Goal: Task Accomplishment & Management: Manage account settings

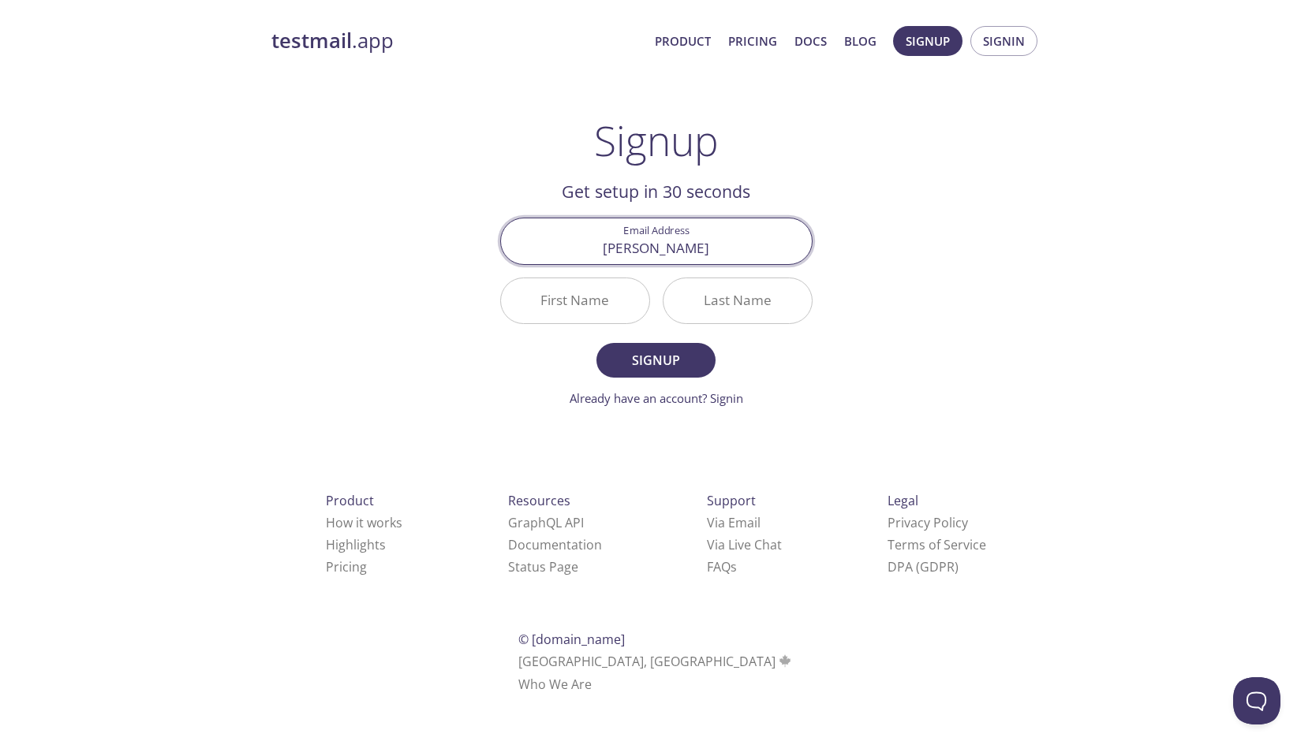
type input "[PERSON_NAME]"
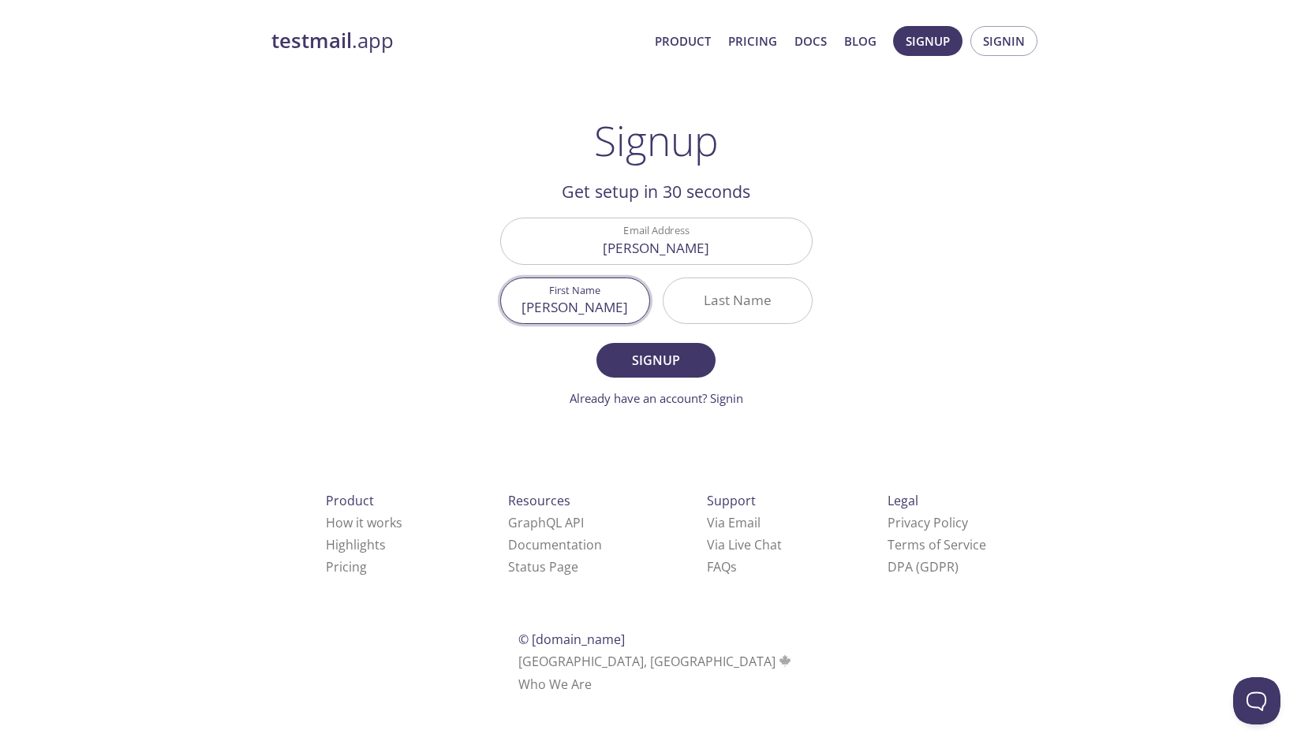
type input "[PERSON_NAME]"
click at [566, 312] on input "[PERSON_NAME]" at bounding box center [575, 300] width 148 height 45
click at [556, 310] on input "[PERSON_NAME]" at bounding box center [575, 300] width 148 height 45
type input "A"
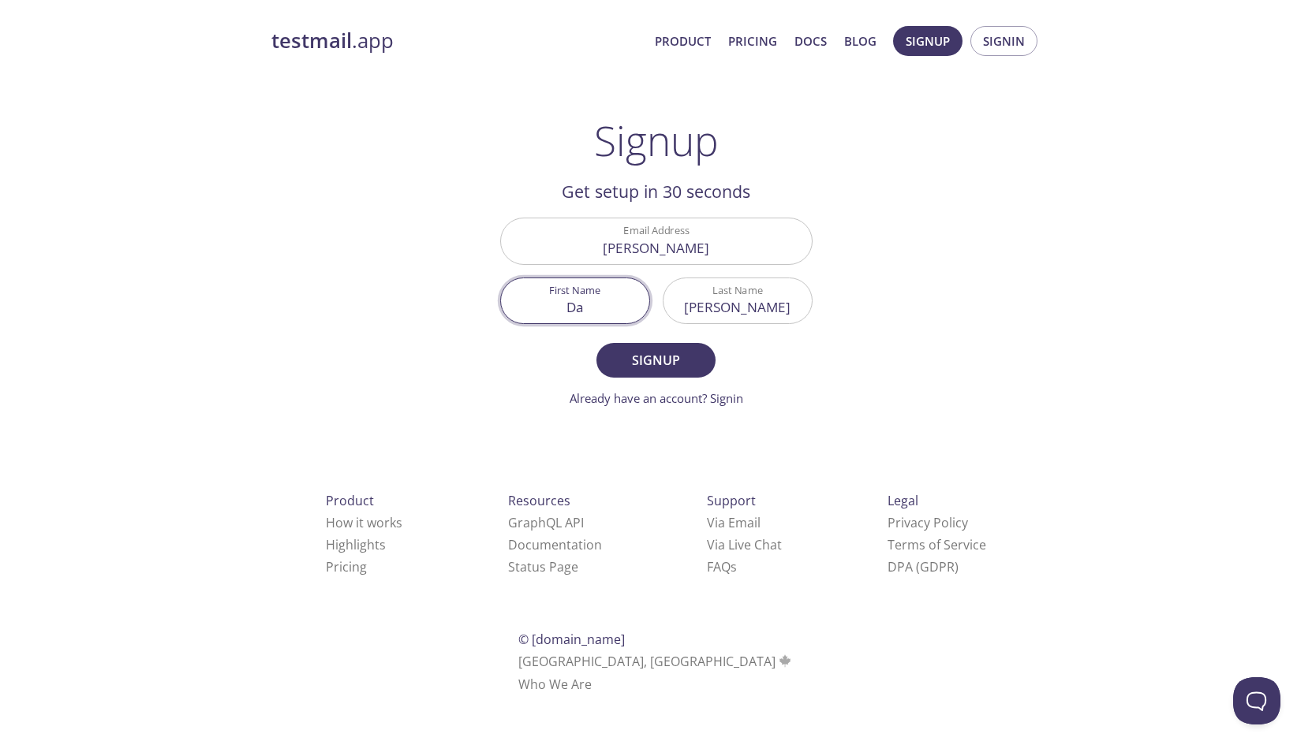
type input "D"
type input "[PERSON_NAME]"
click at [695, 370] on span "Signup" at bounding box center [656, 360] width 84 height 22
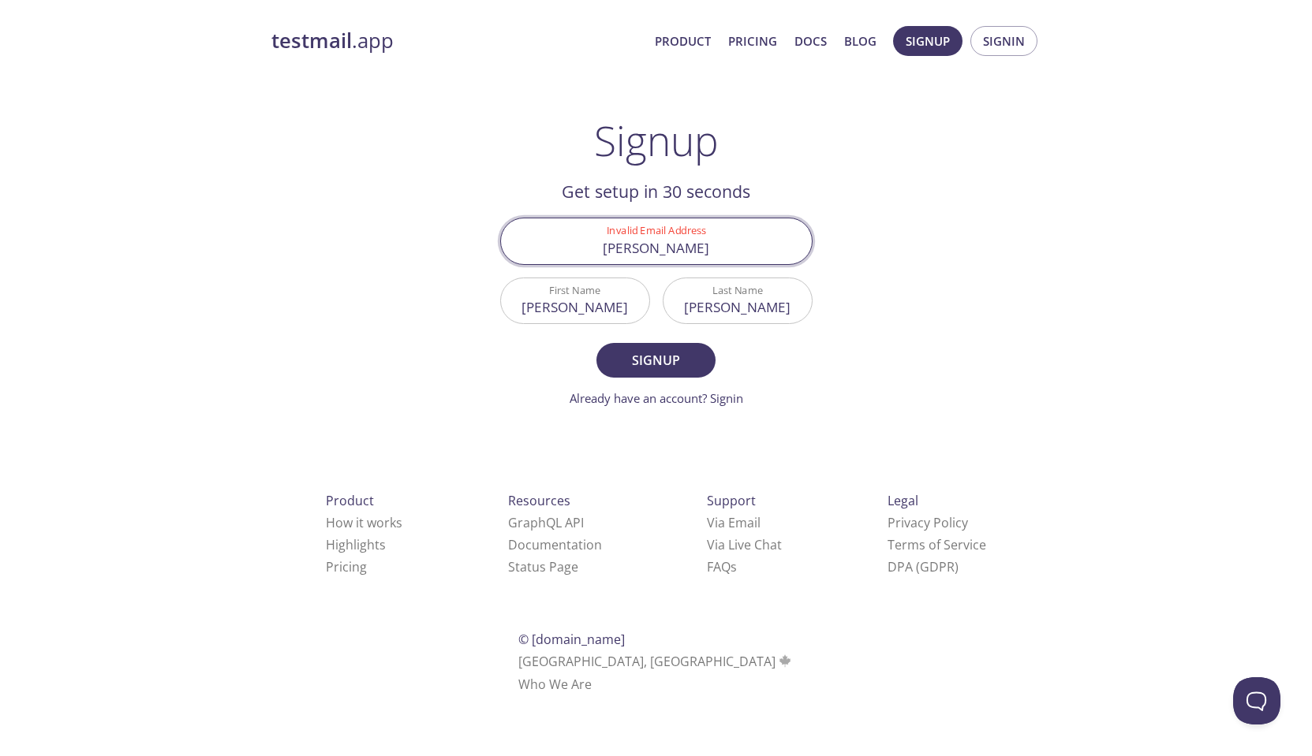
click at [681, 258] on input "[PERSON_NAME]" at bounding box center [656, 241] width 311 height 45
type input "[EMAIL_ADDRESS][DOMAIN_NAME]"
click at [656, 360] on button "Signup" at bounding box center [655, 360] width 118 height 35
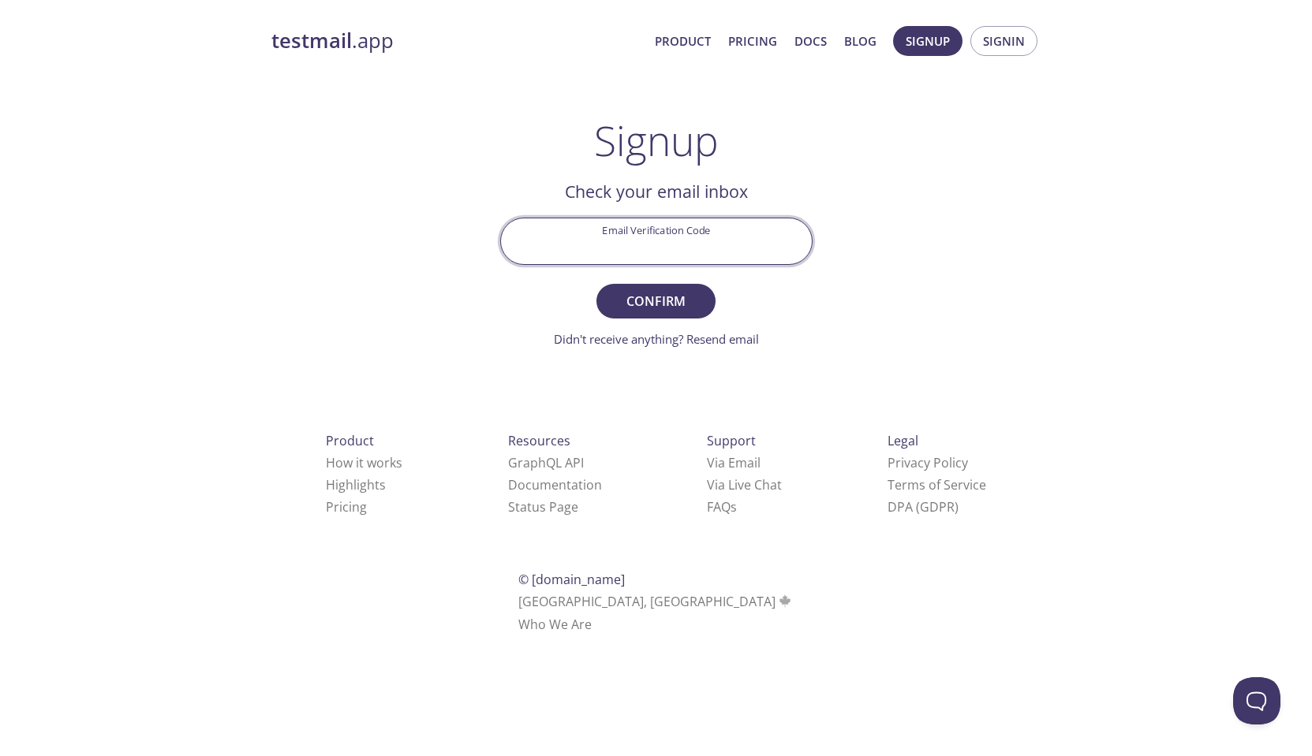
click at [610, 238] on input "Email Verification Code" at bounding box center [656, 241] width 311 height 45
paste input "3SVX2Q8"
type input "3SVX2Q8"
click at [674, 303] on span "Confirm" at bounding box center [656, 301] width 84 height 22
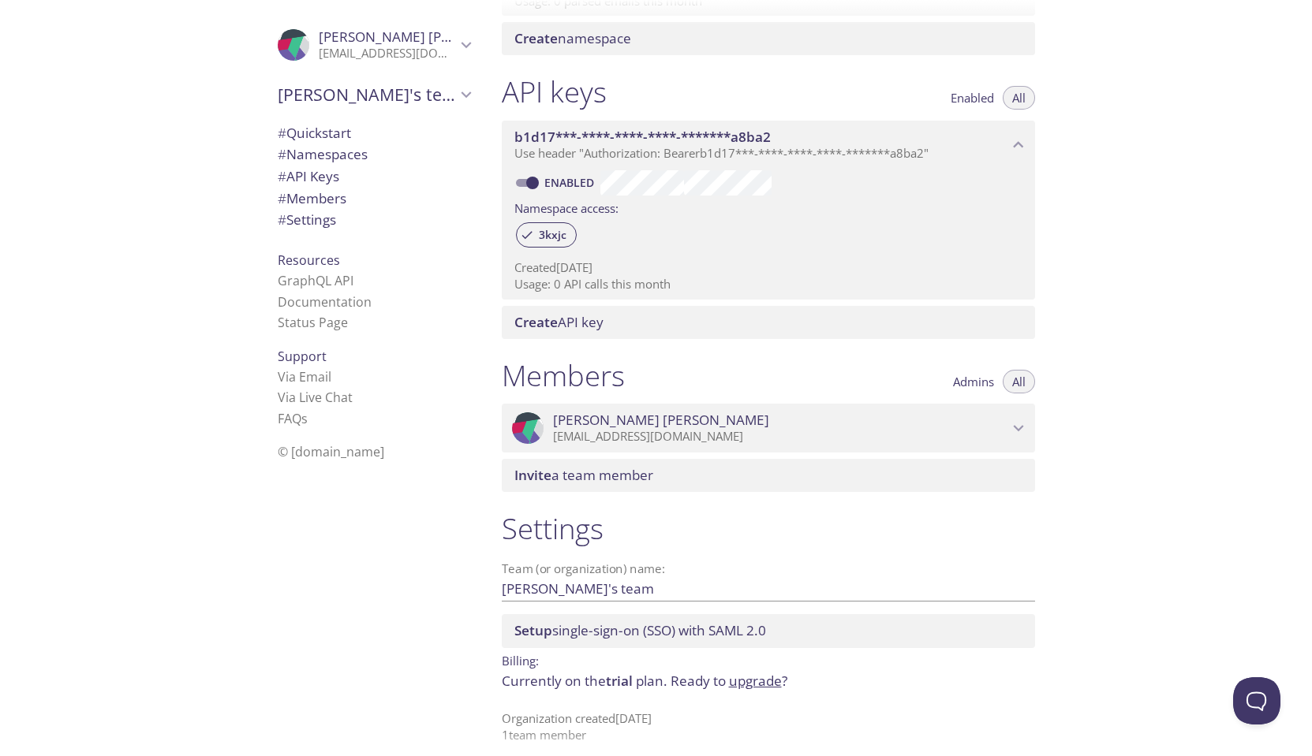
click at [746, 676] on link "upgrade" at bounding box center [755, 681] width 53 height 18
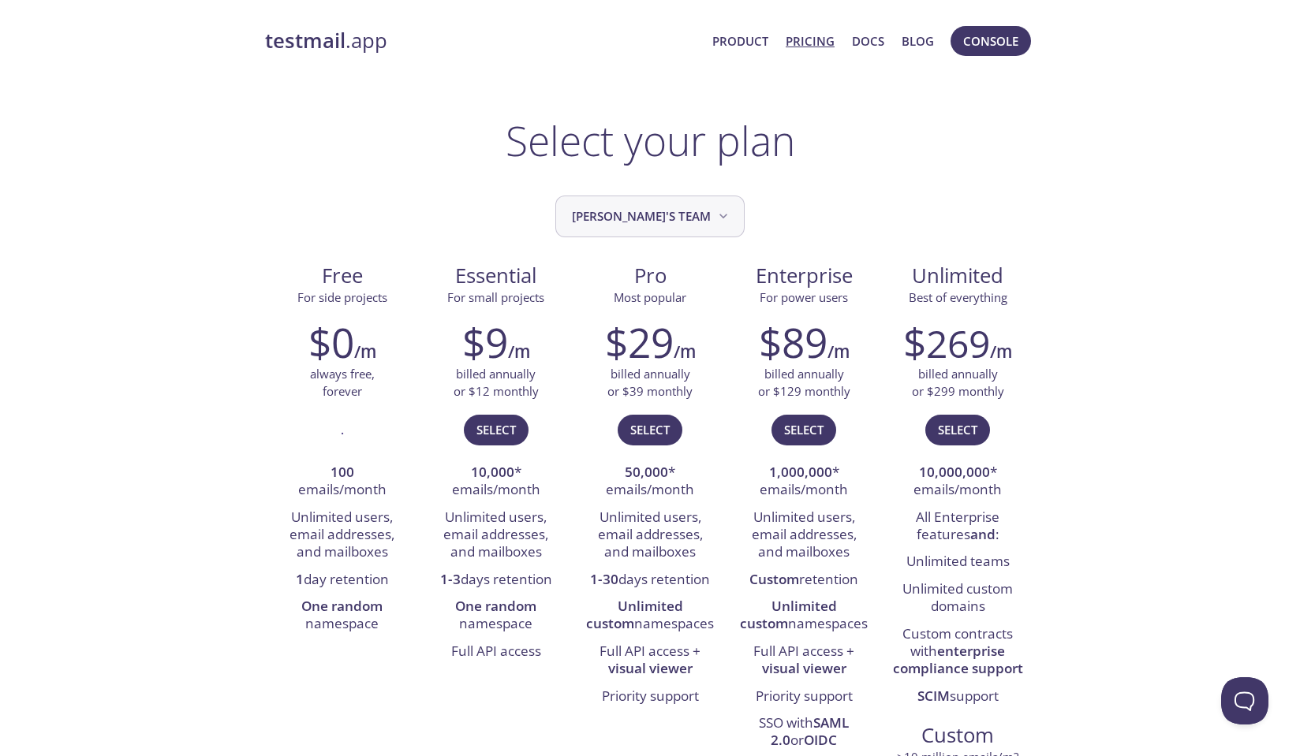
click at [617, 202] on button "[PERSON_NAME]'s team" at bounding box center [649, 217] width 189 height 42
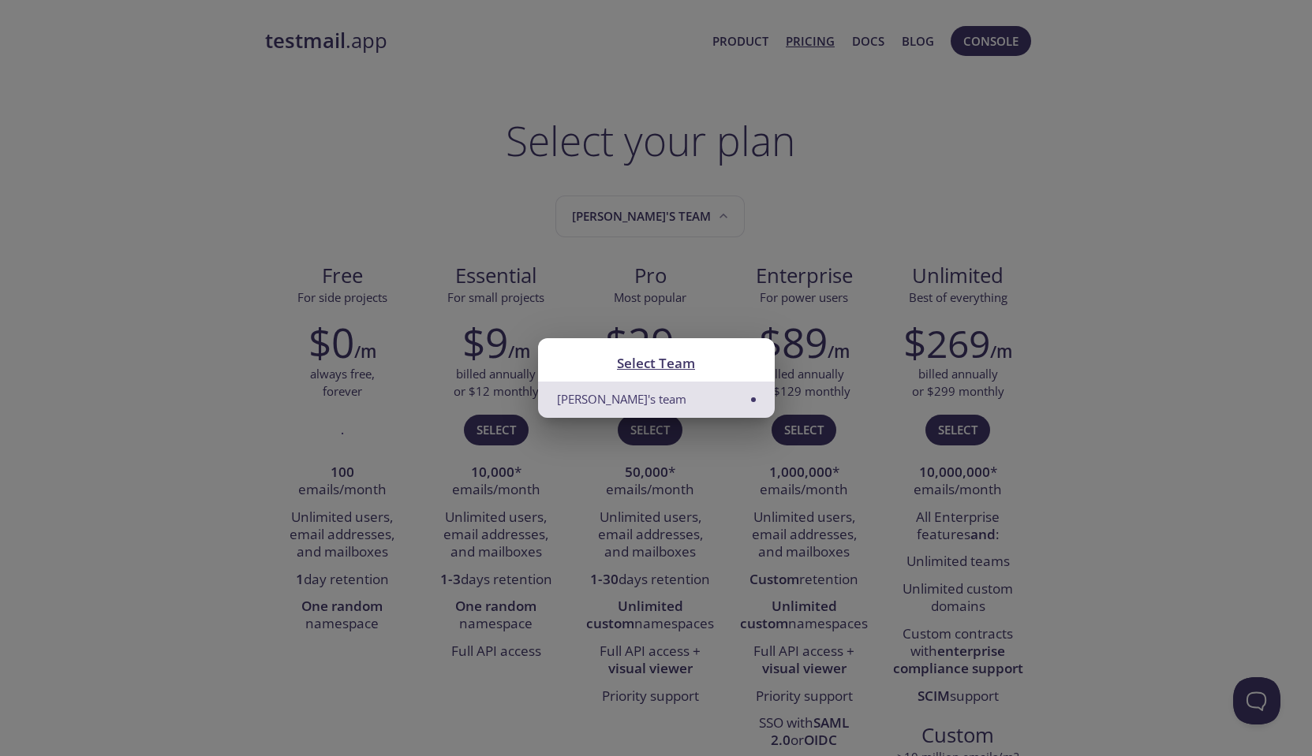
click at [816, 184] on div "Select Team [PERSON_NAME]'s team" at bounding box center [656, 378] width 1312 height 756
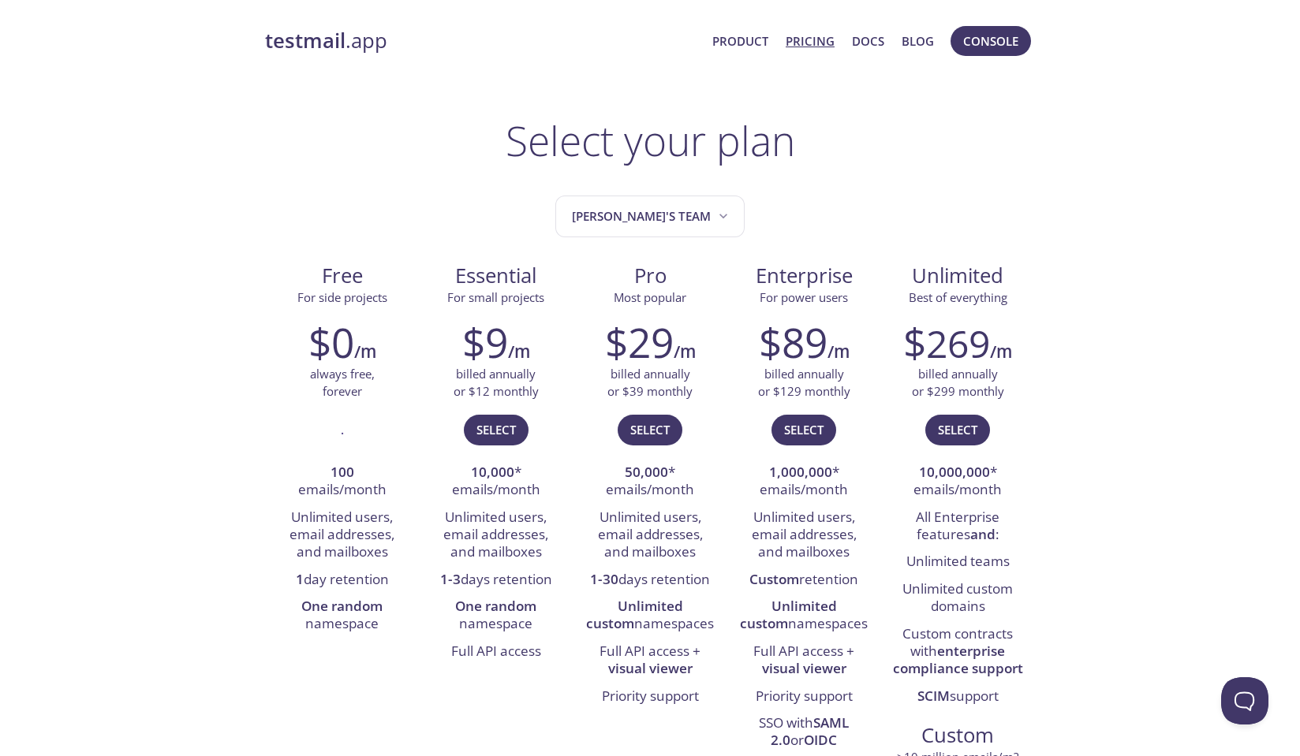
click at [1034, 48] on span "Console" at bounding box center [991, 41] width 88 height 38
click at [1018, 41] on span "Console" at bounding box center [990, 41] width 55 height 21
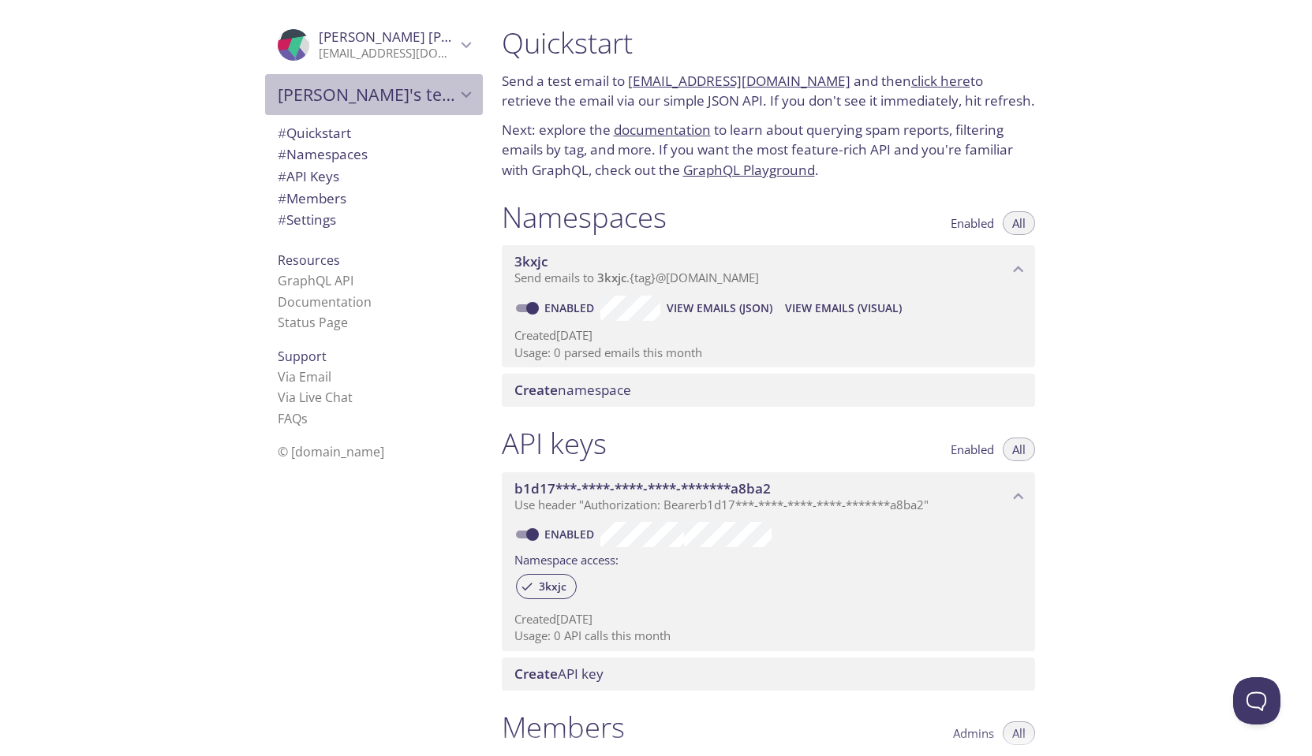
click at [370, 104] on div "[PERSON_NAME]'s team" at bounding box center [374, 94] width 218 height 41
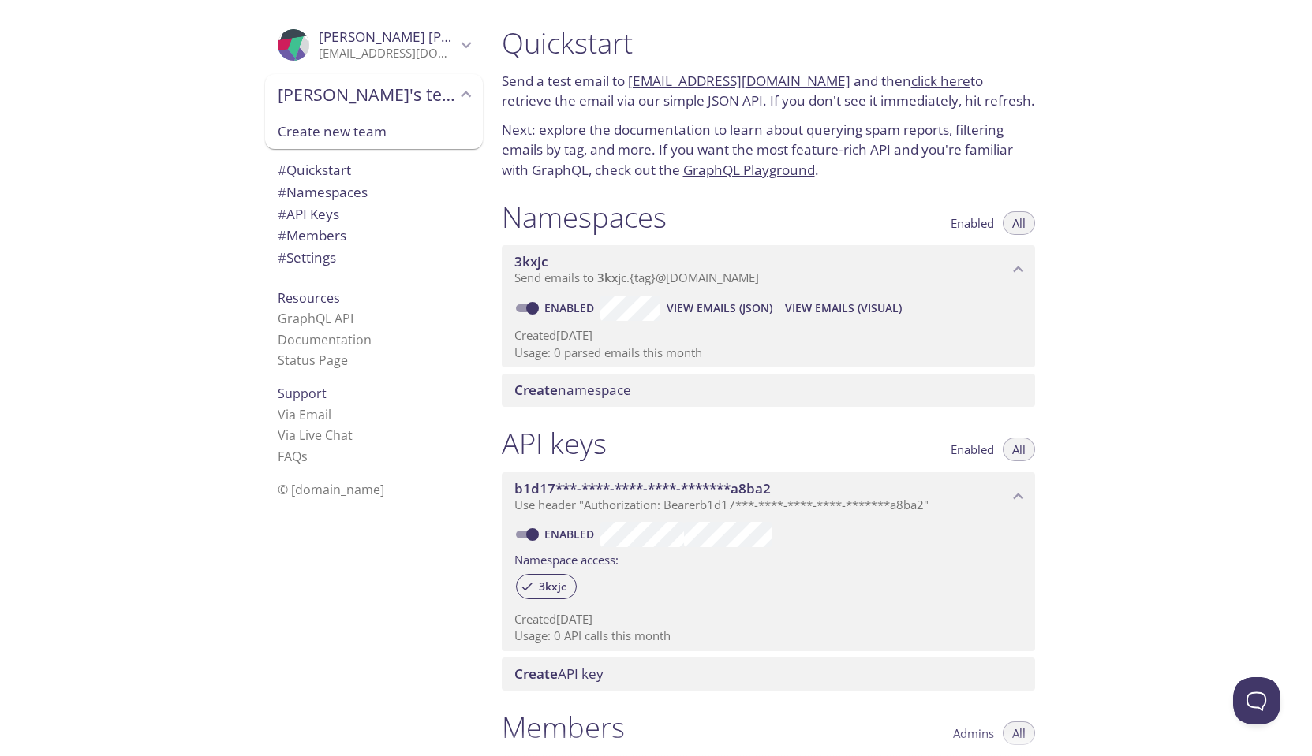
click at [368, 103] on span "[PERSON_NAME]'s team" at bounding box center [367, 95] width 178 height 22
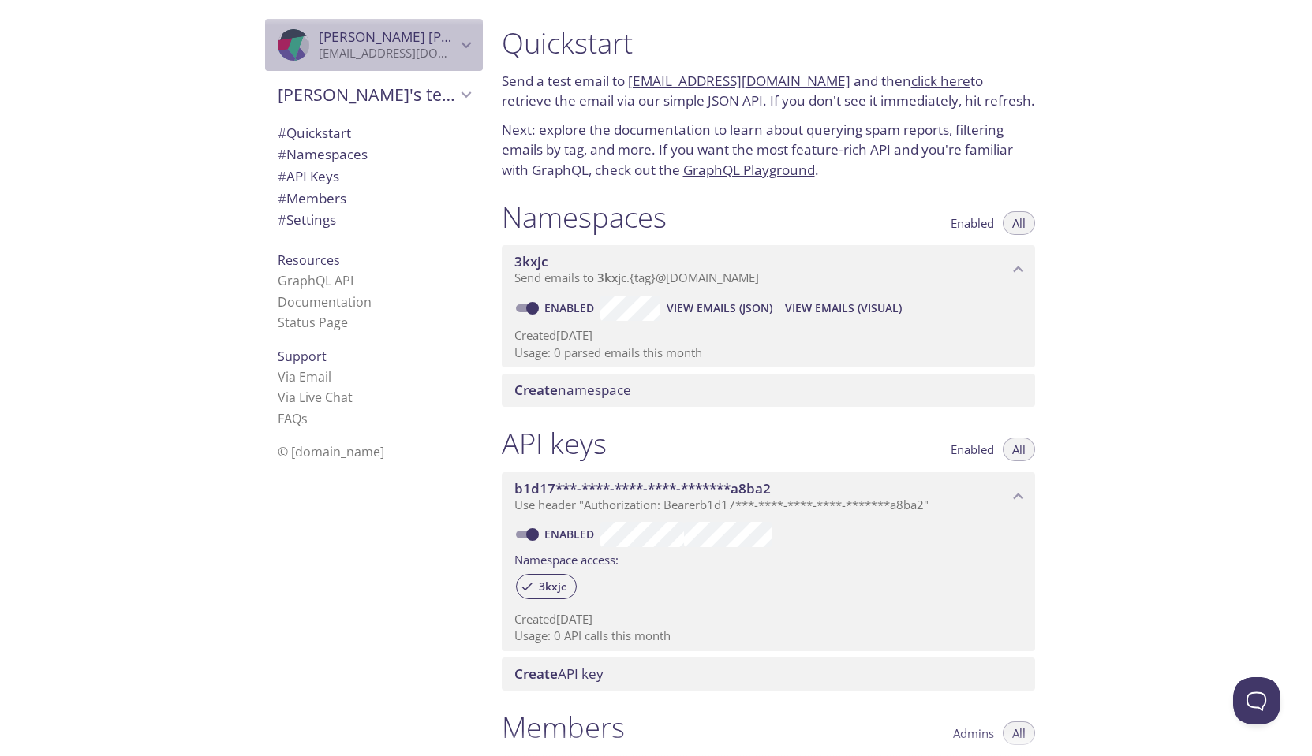
click at [441, 39] on span "[PERSON_NAME]" at bounding box center [387, 36] width 137 height 17
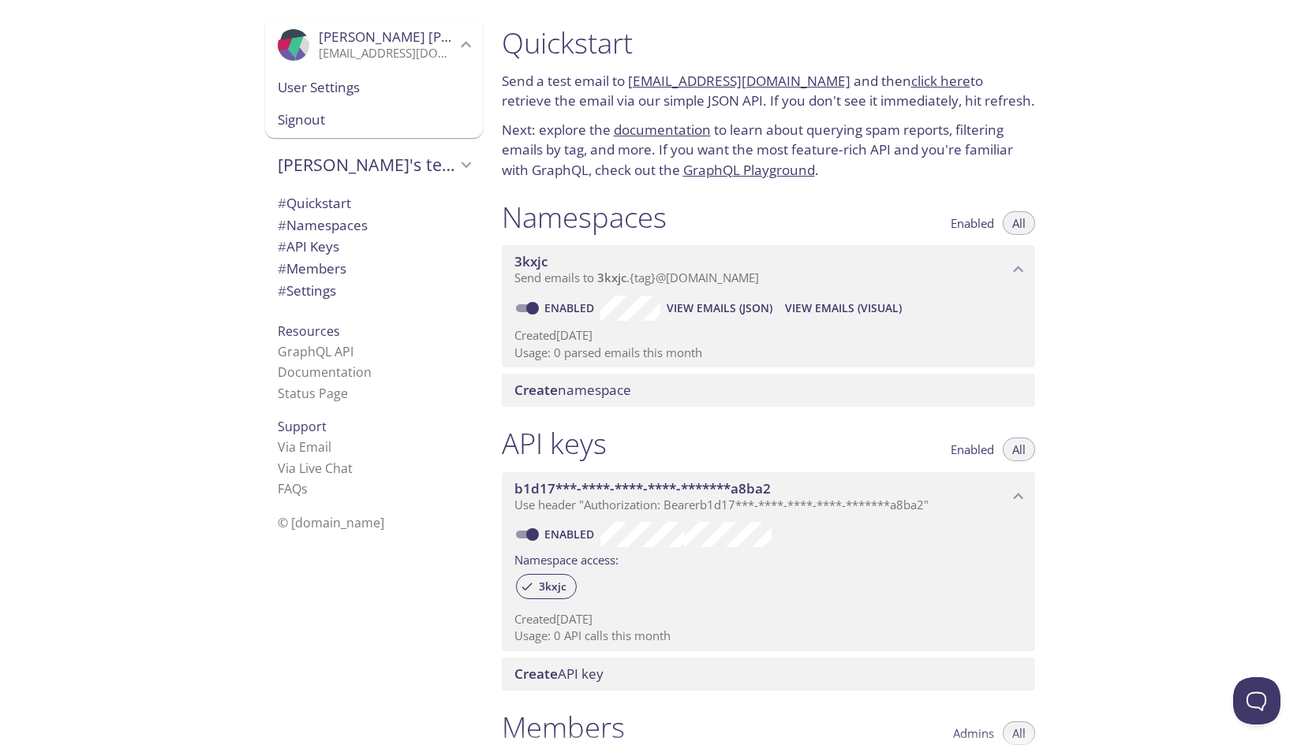
click at [326, 84] on span "User Settings" at bounding box center [374, 87] width 192 height 21
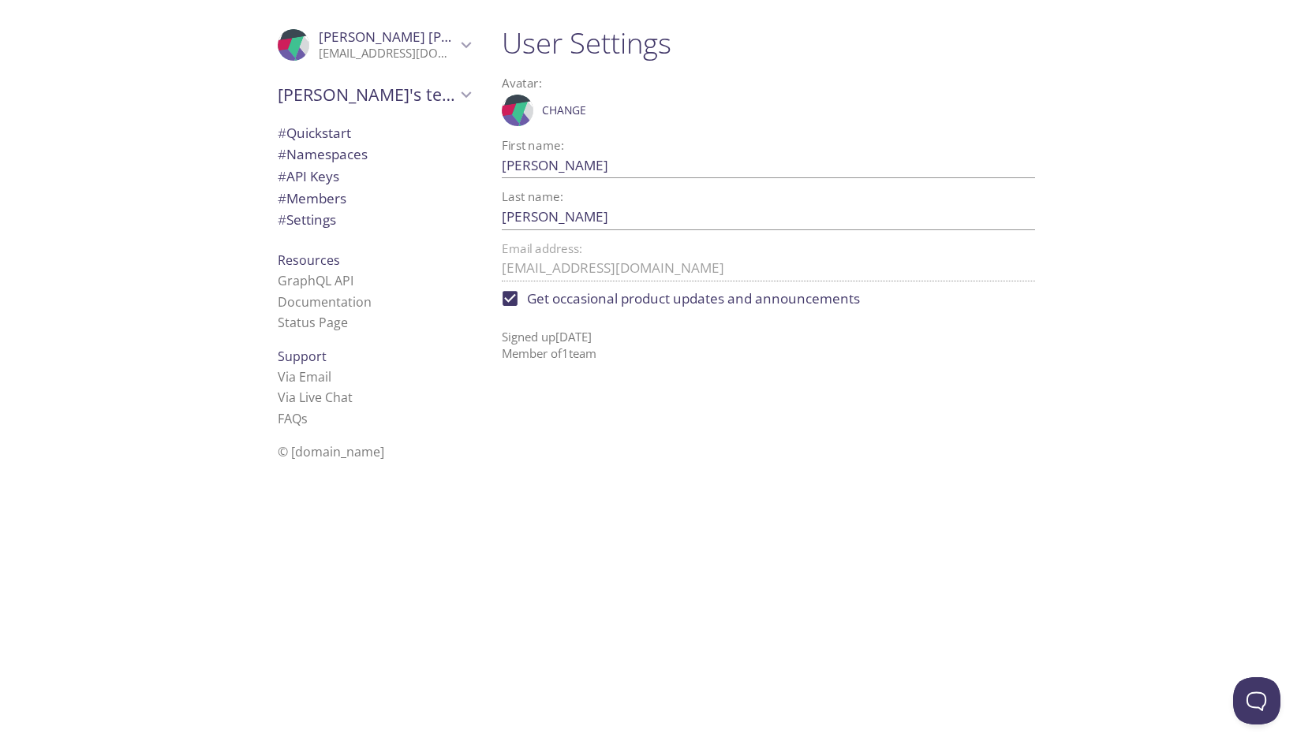
click at [596, 303] on span "Get occasional product updates and announcements" at bounding box center [693, 299] width 333 height 21
click at [528, 303] on input "Get occasional product updates and announcements" at bounding box center [510, 299] width 35 height 35
checkbox input "false"
click at [428, 51] on p "[EMAIL_ADDRESS][DOMAIN_NAME]" at bounding box center [387, 54] width 137 height 16
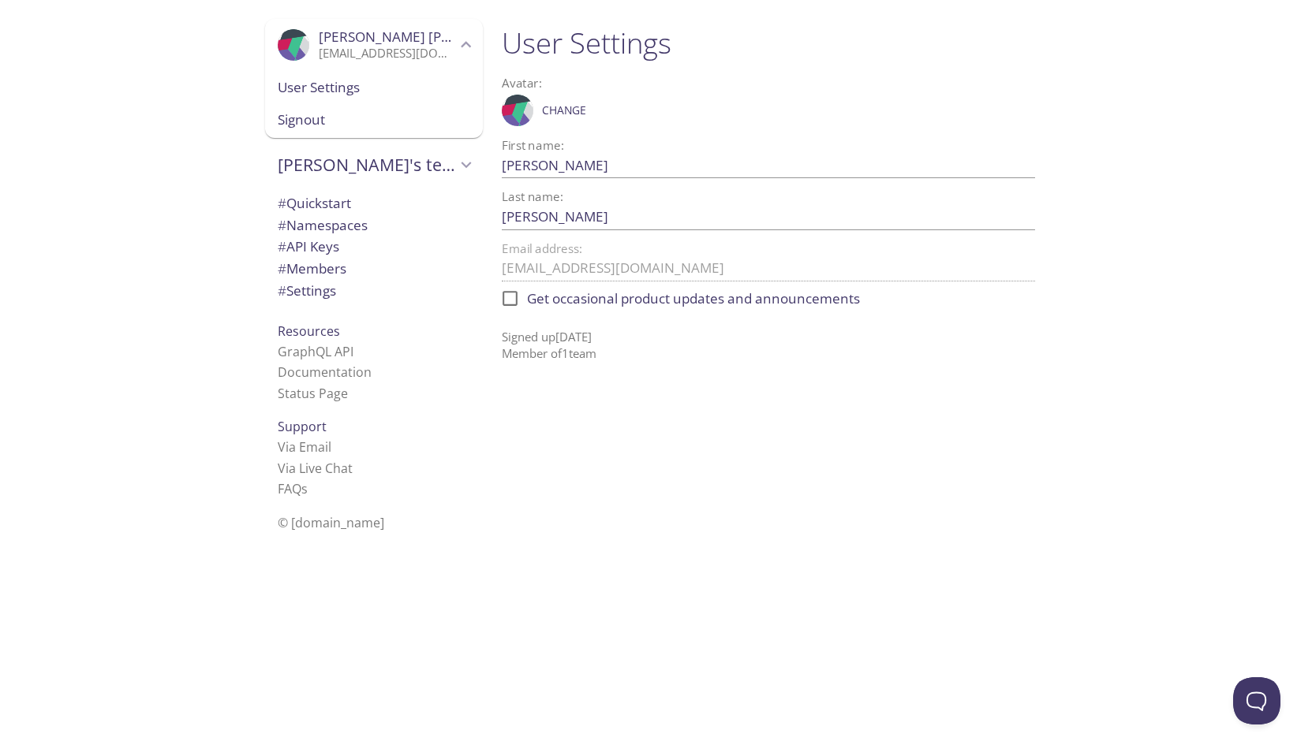
click at [709, 449] on div "User Settings Avatar: .cls-1 { fill: #6d5ca8; } .cls-2 { fill: #3fc191; } .cls-…" at bounding box center [774, 378] width 571 height 756
click at [552, 111] on span "Change" at bounding box center [564, 110] width 44 height 19
click at [603, 103] on span "Save" at bounding box center [607, 110] width 27 height 19
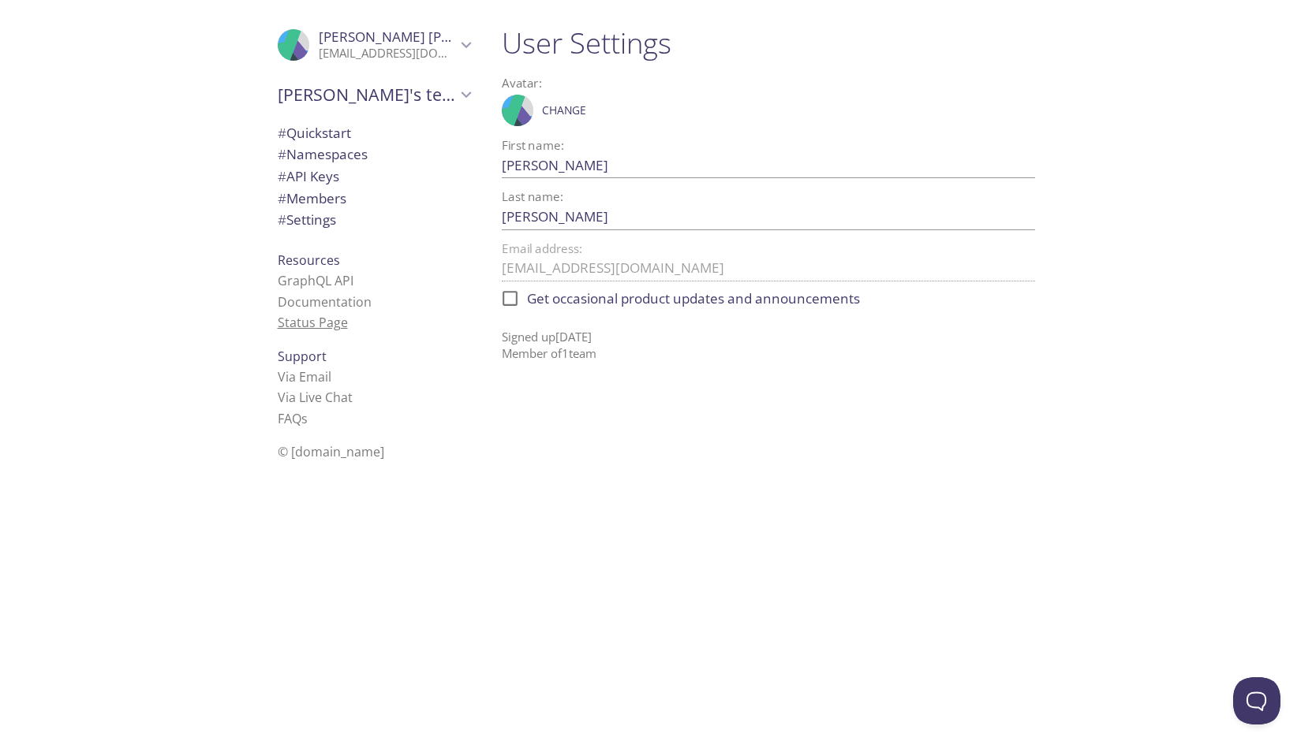
click at [324, 314] on link "Status Page" at bounding box center [313, 322] width 70 height 17
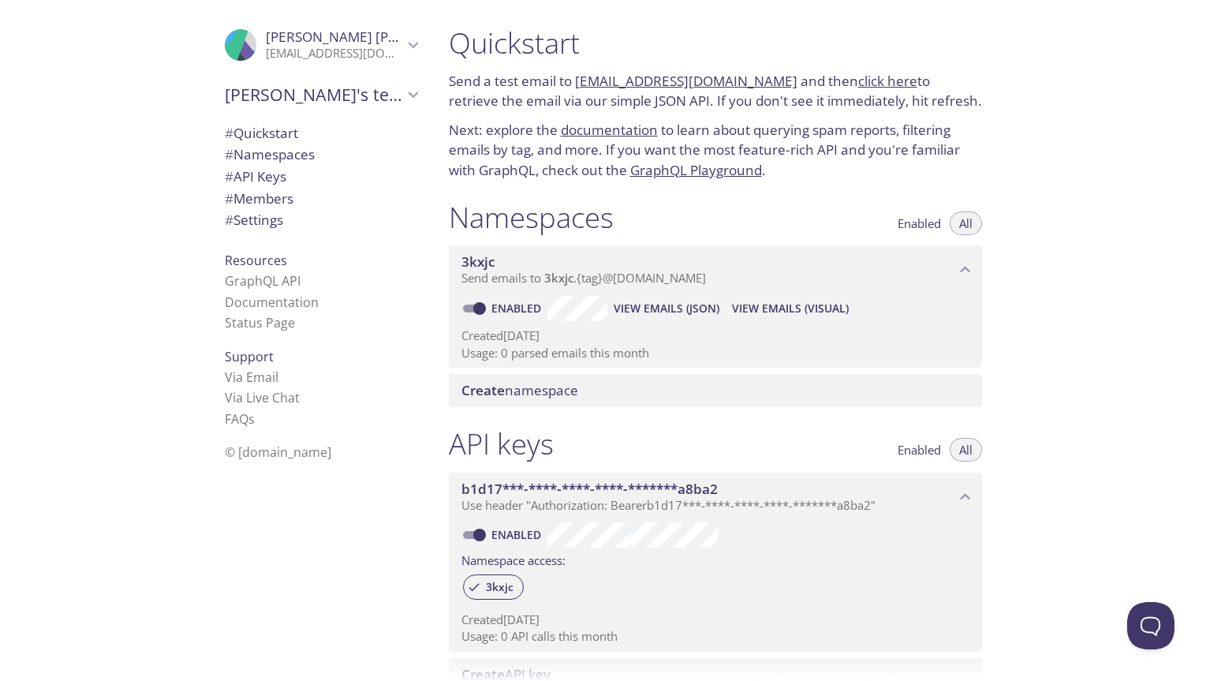
click at [286, 105] on div "[PERSON_NAME]'s team" at bounding box center [321, 94] width 218 height 41
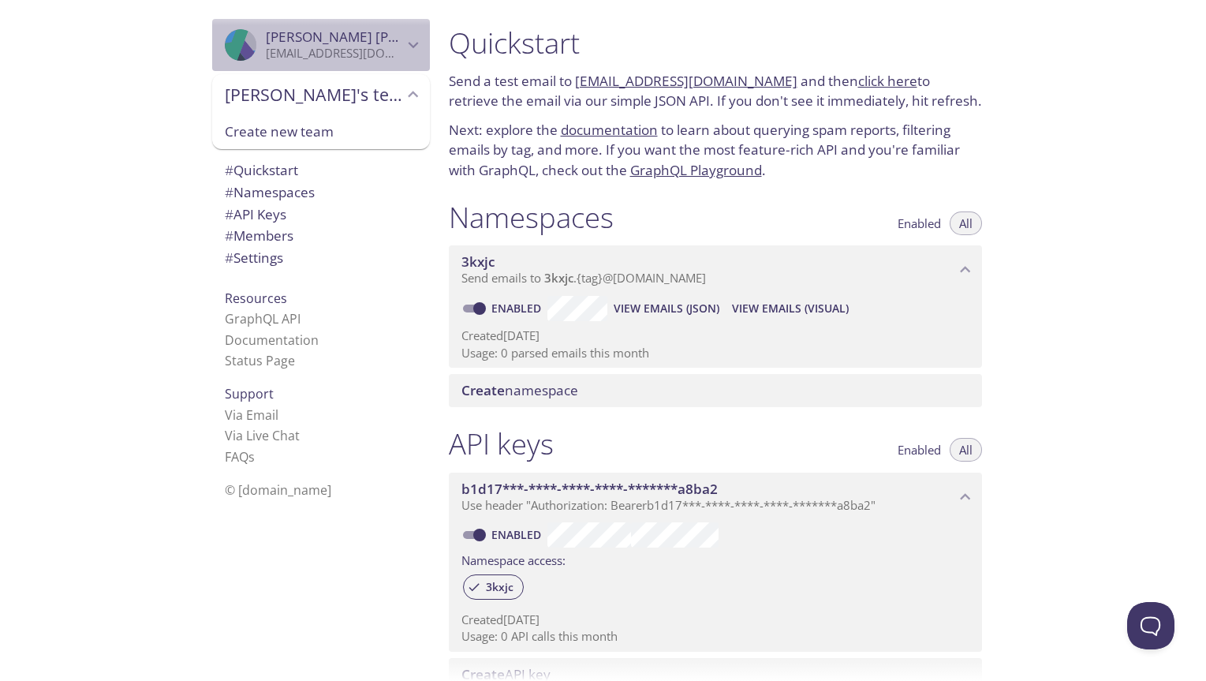
click at [317, 54] on p "[EMAIL_ADDRESS][DOMAIN_NAME]" at bounding box center [334, 54] width 137 height 16
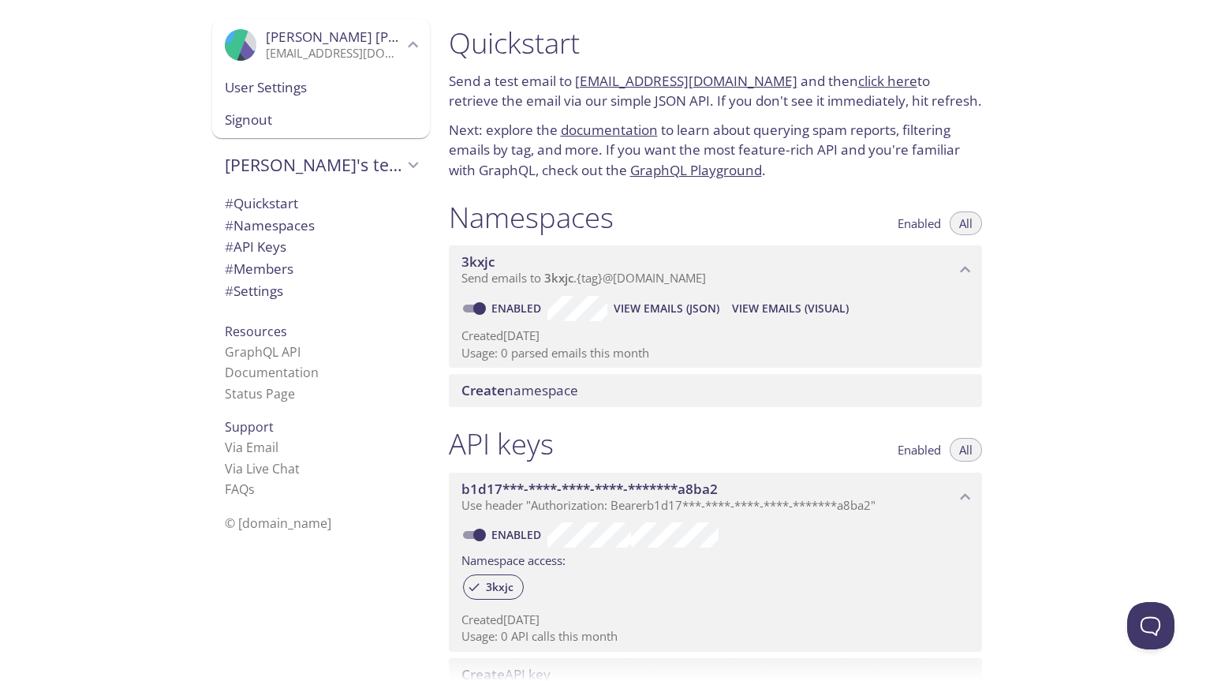
click at [286, 125] on span "Signout" at bounding box center [321, 120] width 192 height 21
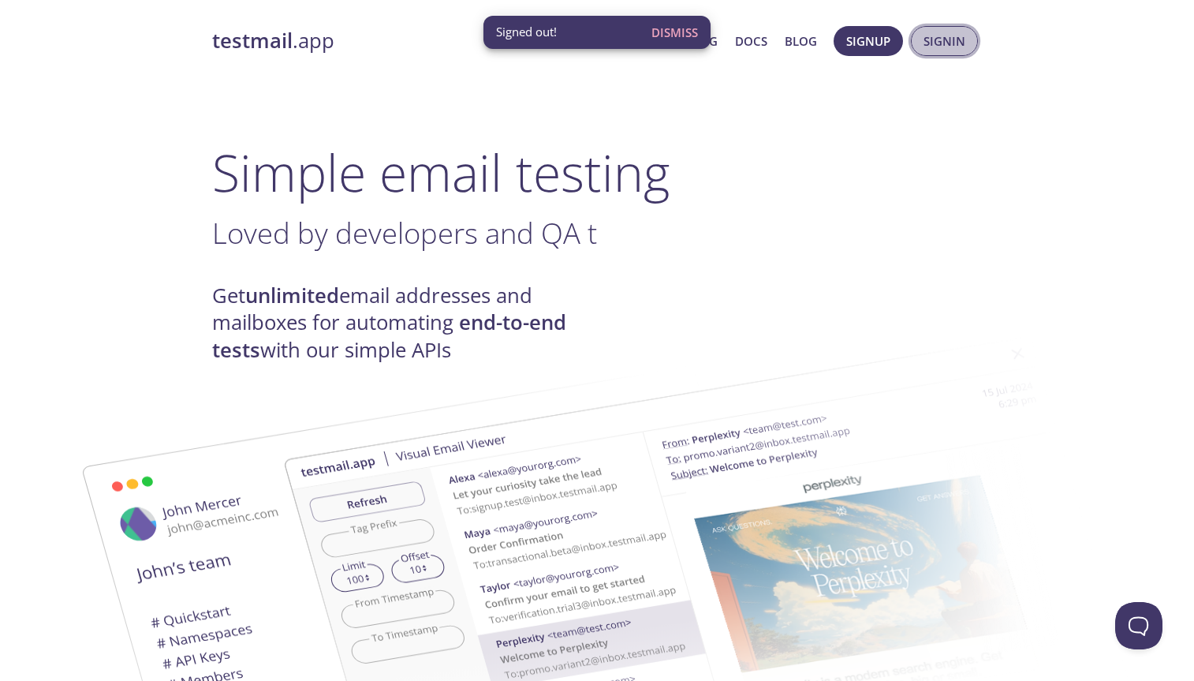
click at [955, 48] on span "Signin" at bounding box center [945, 41] width 42 height 21
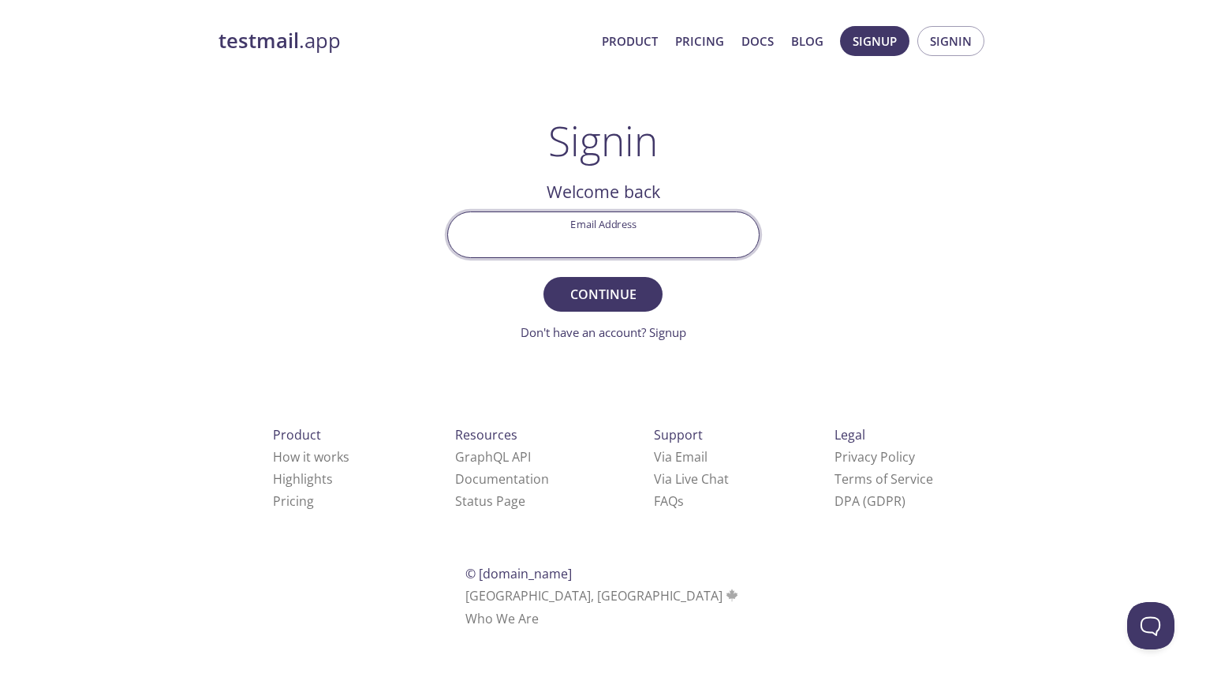
paste input "datamarantest@gmail.com"
type input "datamarantest@gmail.com"
click at [639, 297] on span "Continue" at bounding box center [603, 294] width 84 height 22
